Goal: Information Seeking & Learning: Learn about a topic

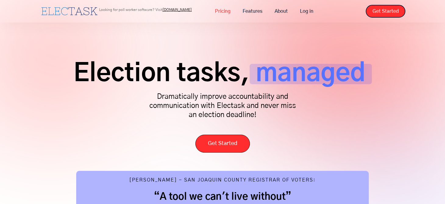
click at [214, 12] on link "Pricing" at bounding box center [223, 11] width 28 height 13
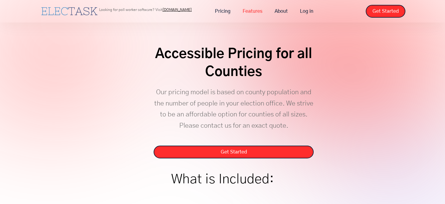
click at [245, 12] on link "Features" at bounding box center [252, 11] width 32 height 13
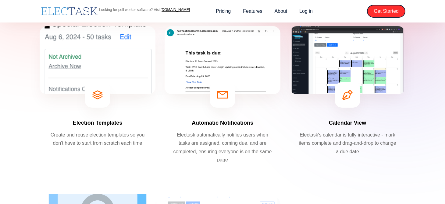
scroll to position [123, 0]
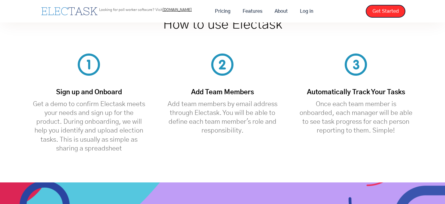
scroll to position [1803, 0]
